Goal: Task Accomplishment & Management: Manage account settings

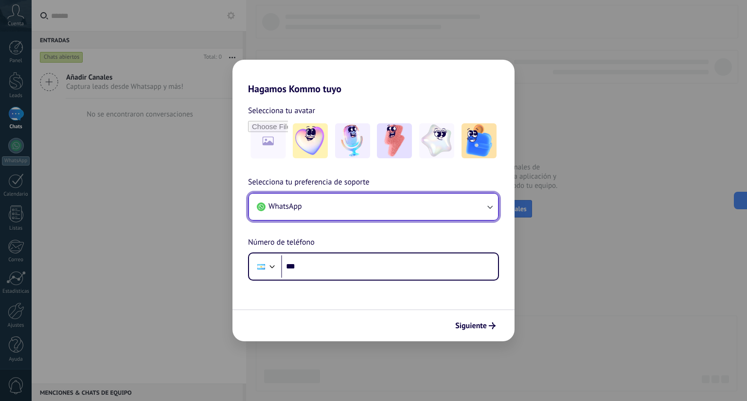
click at [444, 204] on button "WhatsApp" at bounding box center [373, 207] width 249 height 26
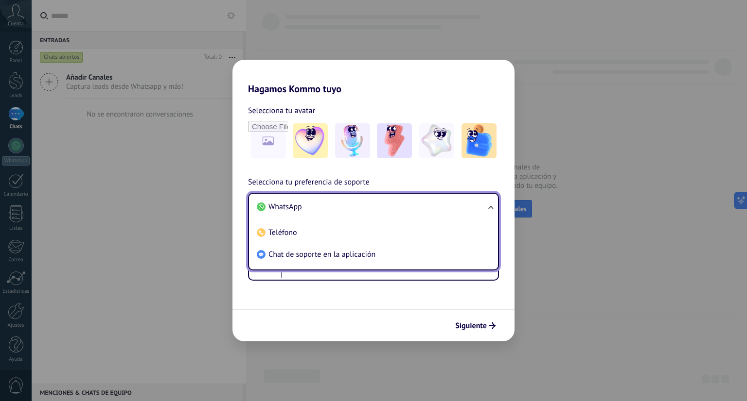
drag, startPoint x: 413, startPoint y: 253, endPoint x: 412, endPoint y: 242, distance: 11.7
click at [413, 253] on li "Chat de soporte en la aplicación" at bounding box center [371, 255] width 237 height 22
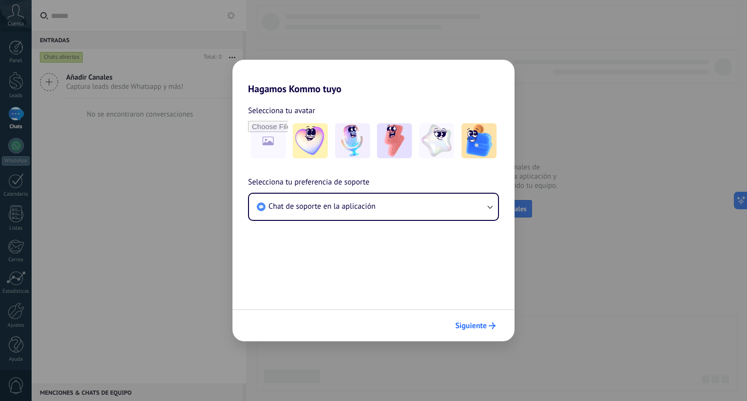
click at [473, 319] on button "Siguiente" at bounding box center [475, 326] width 49 height 17
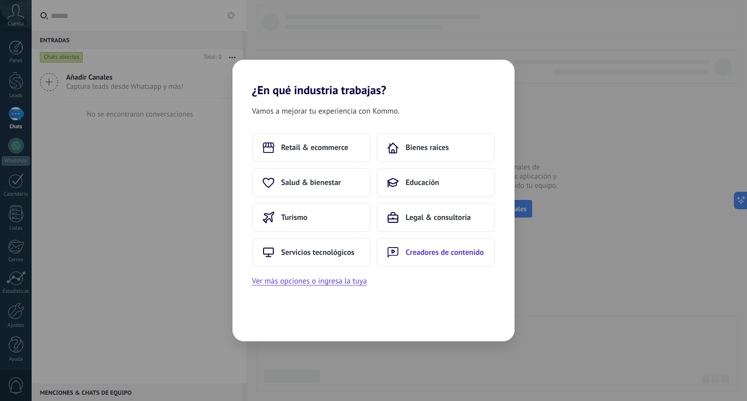
click at [437, 251] on span "Creadores de contenido" at bounding box center [444, 253] width 78 height 10
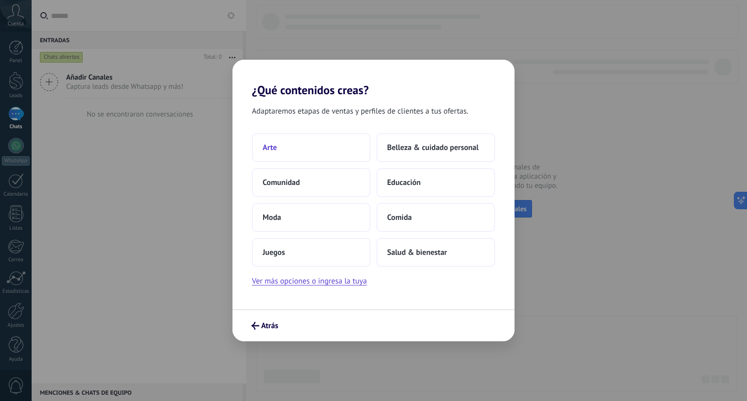
click at [319, 154] on button "Arte" at bounding box center [311, 147] width 119 height 29
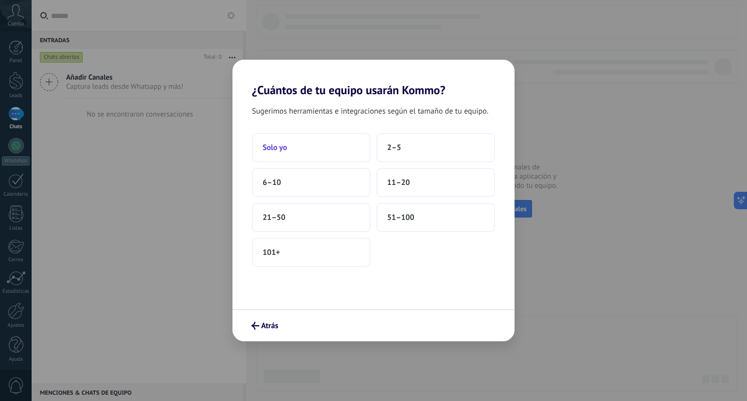
click at [328, 154] on button "Solo yo" at bounding box center [311, 147] width 119 height 29
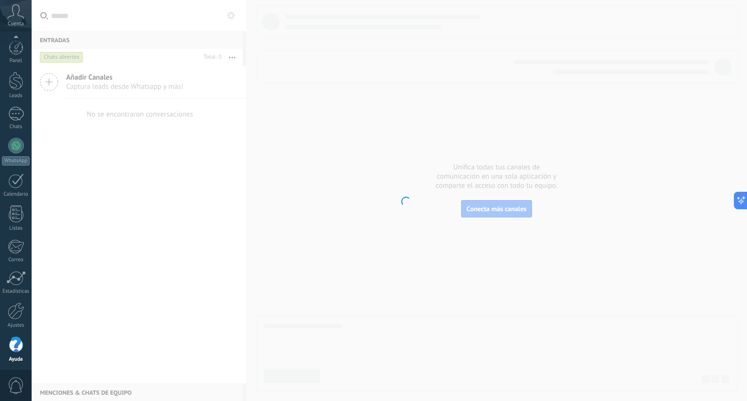
scroll to position [2, 0]
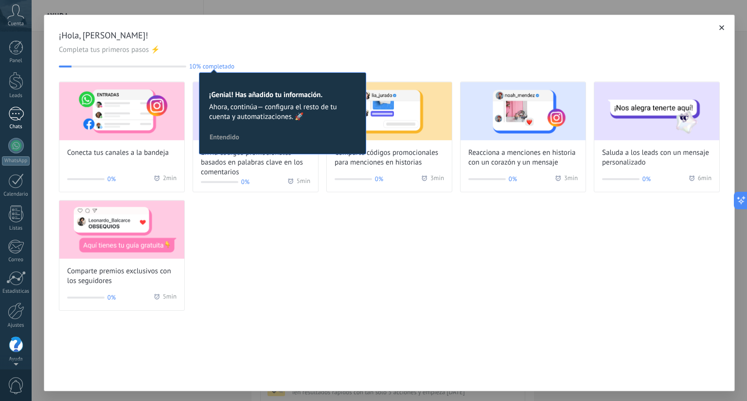
scroll to position [2, 0]
click at [26, 125] on div "Chats" at bounding box center [16, 125] width 28 height 6
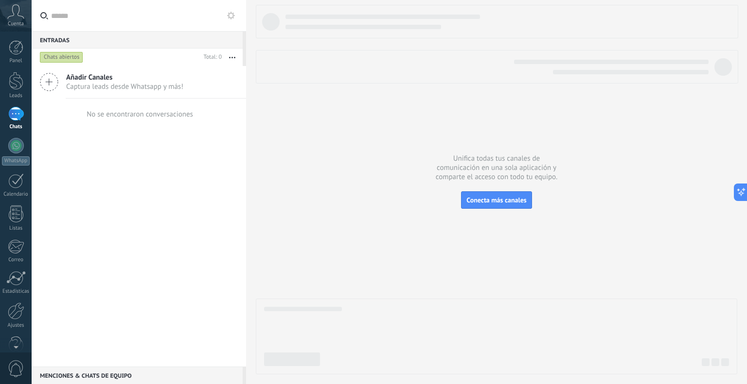
drag, startPoint x: 625, startPoint y: 29, endPoint x: 453, endPoint y: 30, distance: 171.6
click at [453, 30] on div at bounding box center [497, 22] width 482 height 34
drag, startPoint x: 0, startPoint y: 0, endPoint x: 307, endPoint y: 54, distance: 311.9
click at [307, 54] on div at bounding box center [497, 67] width 482 height 34
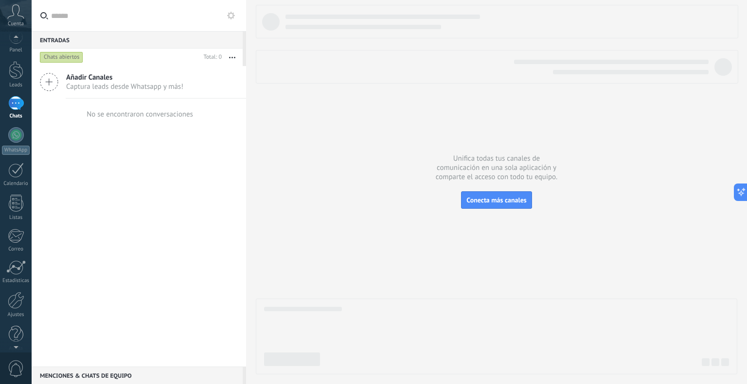
click at [18, 15] on use at bounding box center [16, 11] width 17 height 14
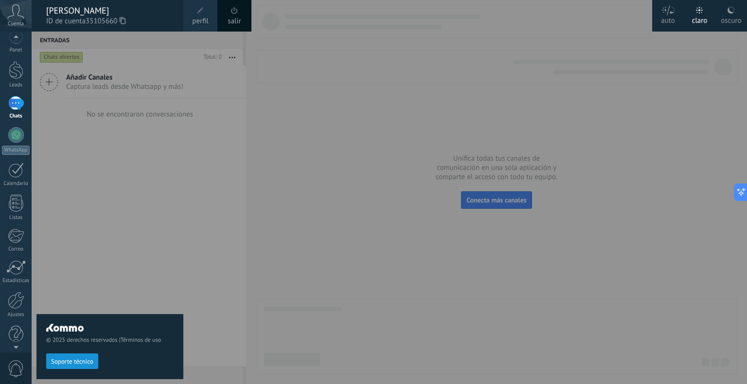
click at [199, 14] on span at bounding box center [200, 10] width 11 height 11
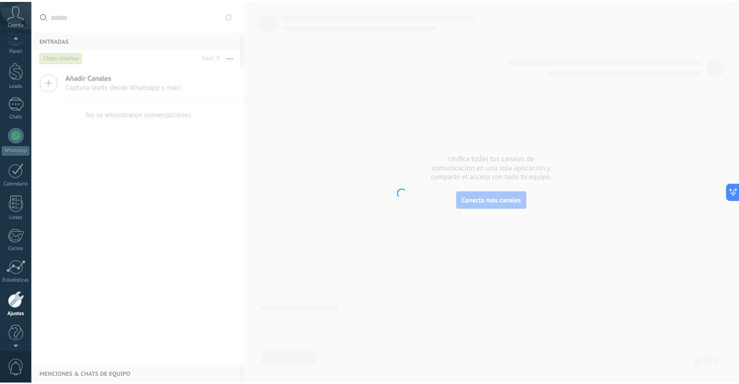
scroll to position [19, 0]
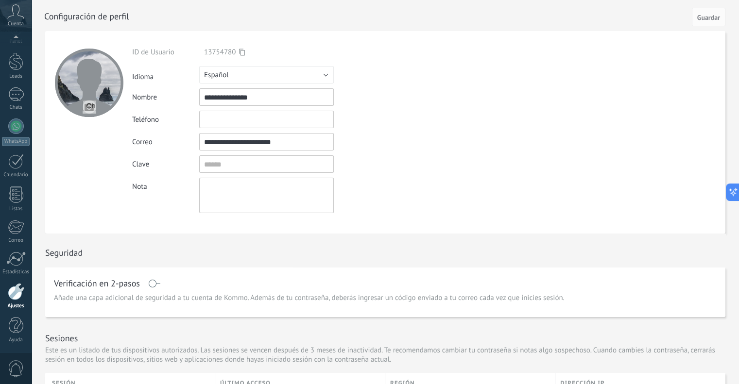
click at [87, 105] on input "file" at bounding box center [90, 107] width 14 height 14
type input "**********"
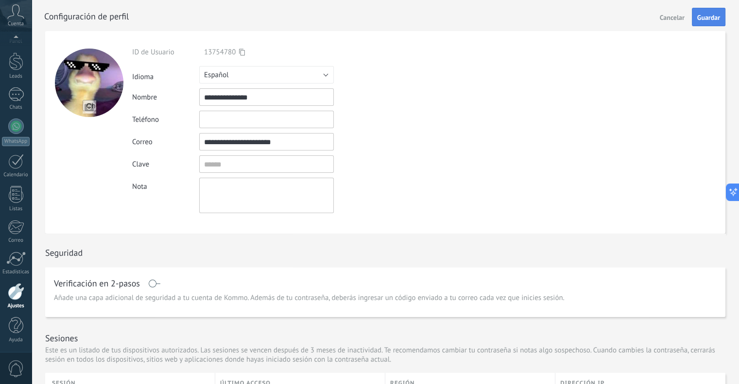
click at [709, 17] on span "Guardar" at bounding box center [708, 17] width 23 height 7
click at [14, 24] on span "Cuenta" at bounding box center [16, 24] width 16 height 6
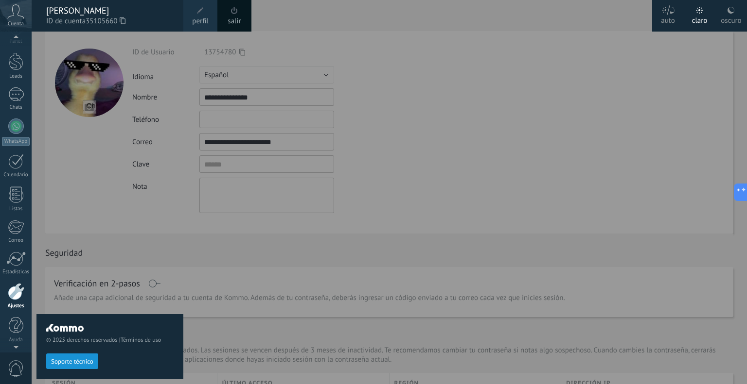
click at [229, 17] on link "salir" at bounding box center [233, 21] width 13 height 11
